Goal: Task Accomplishment & Management: Complete application form

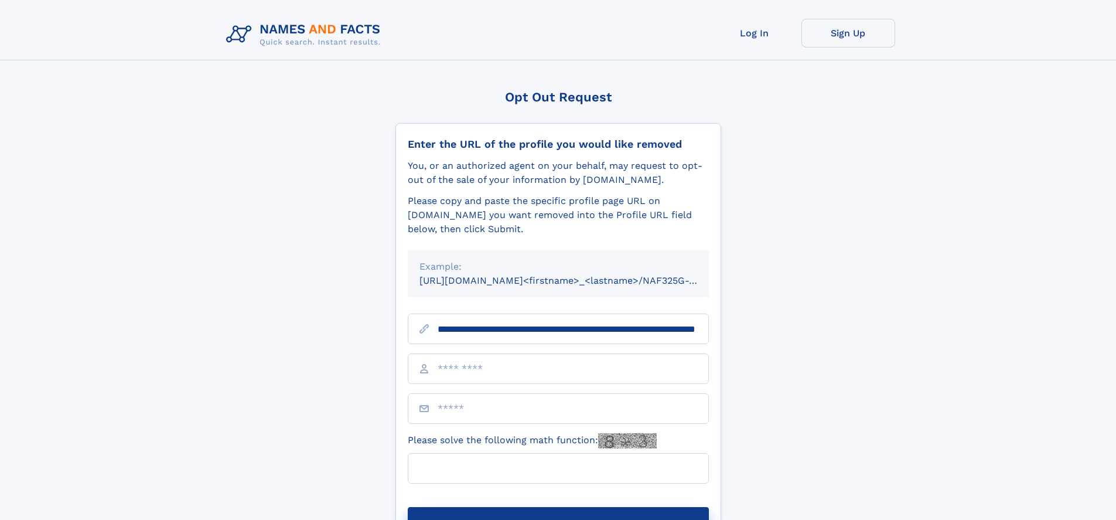
scroll to position [0, 130]
type input "**********"
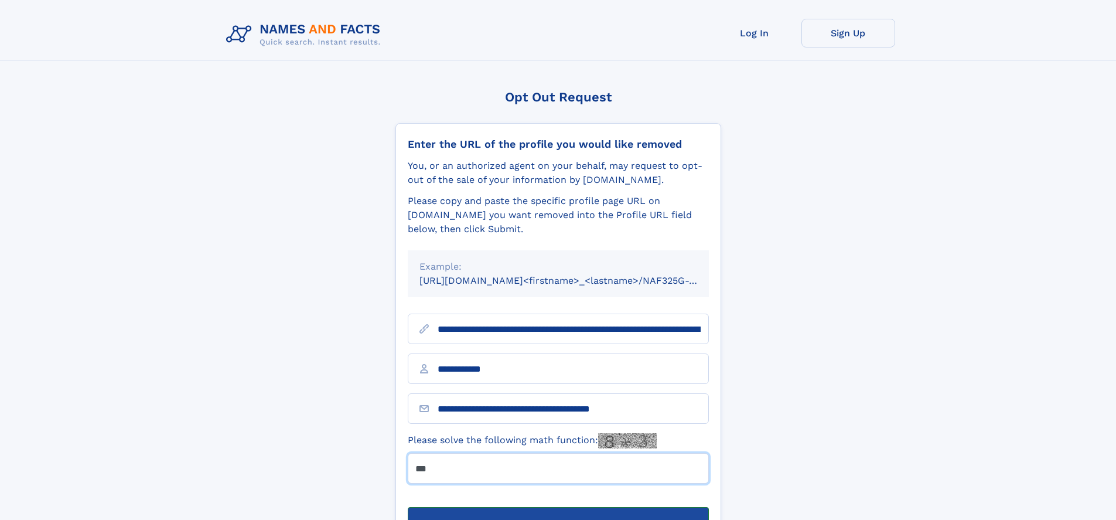
type input "***"
click at [558, 507] on button "Submit Opt Out Request" at bounding box center [558, 526] width 301 height 38
